Goal: Task Accomplishment & Management: Manage account settings

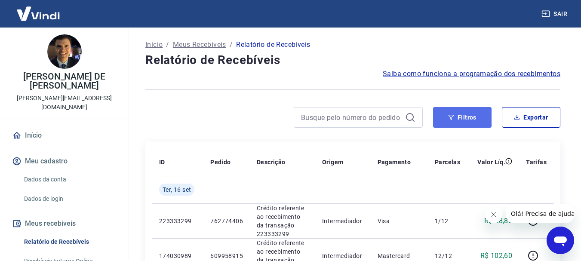
click at [462, 116] on button "Filtros" at bounding box center [462, 117] width 58 height 21
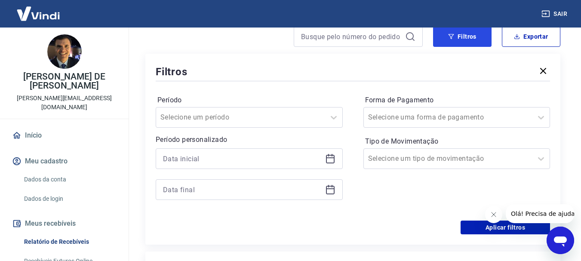
scroll to position [86, 0]
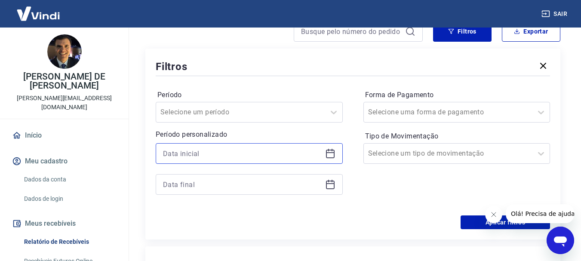
click at [217, 148] on input at bounding box center [242, 153] width 159 height 13
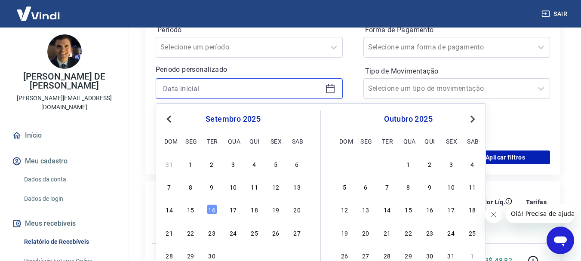
scroll to position [172, 0]
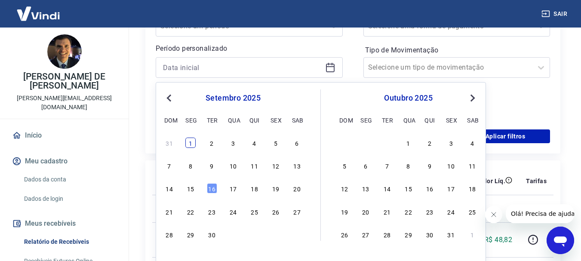
click at [189, 145] on div "1" at bounding box center [190, 143] width 10 height 10
type input "01/09/2025"
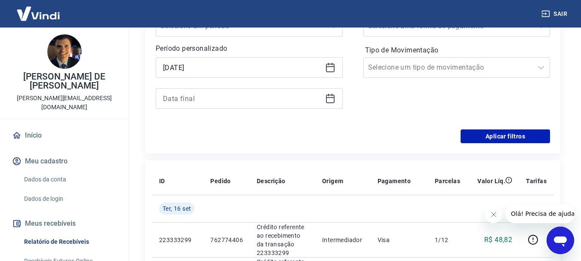
click at [333, 92] on div at bounding box center [249, 98] width 187 height 21
click at [331, 101] on icon at bounding box center [330, 98] width 10 height 10
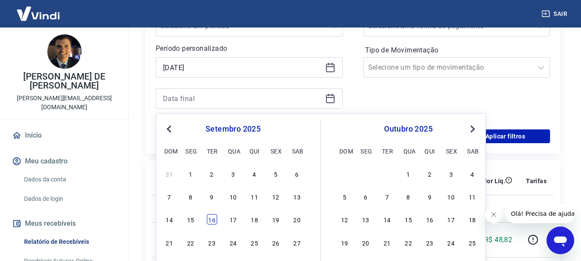
click at [211, 222] on div "16" at bounding box center [212, 219] width 10 height 10
type input "16/09/2025"
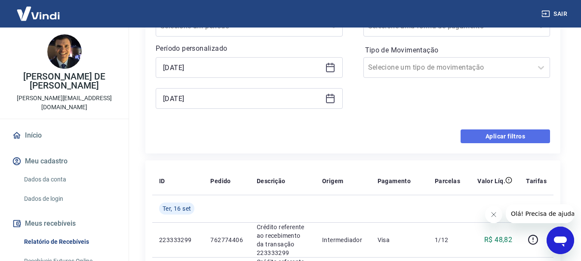
click at [520, 137] on button "Aplicar filtros" at bounding box center [504, 136] width 89 height 14
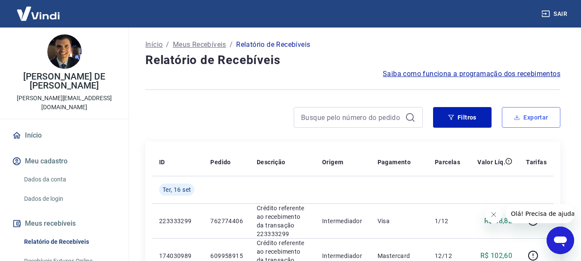
click at [536, 119] on button "Exportar" at bounding box center [531, 117] width 58 height 21
type input "01/09/2025"
type input "16/09/2025"
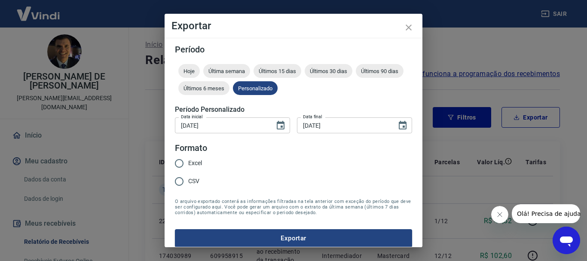
click at [195, 163] on span "Excel" at bounding box center [195, 163] width 14 height 9
click at [188, 163] on input "Excel" at bounding box center [179, 163] width 18 height 18
radio input "true"
click at [287, 238] on button "Exportar" at bounding box center [293, 238] width 237 height 18
